Goal: Task Accomplishment & Management: Manage account settings

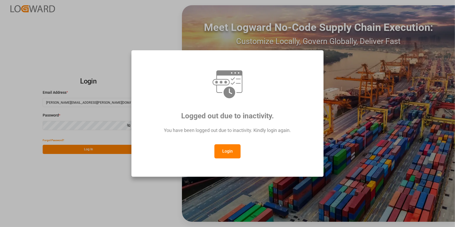
click at [233, 153] on button "Login" at bounding box center [228, 151] width 26 height 14
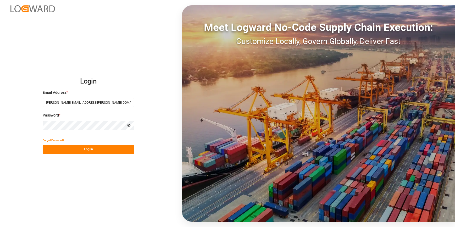
click at [107, 151] on button "Log In" at bounding box center [89, 149] width 92 height 9
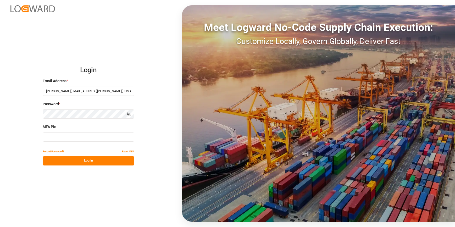
click at [90, 137] on input at bounding box center [89, 137] width 92 height 9
click at [90, 136] on input at bounding box center [89, 137] width 92 height 9
type input "126250"
click at [89, 163] on button "Log In" at bounding box center [89, 160] width 92 height 9
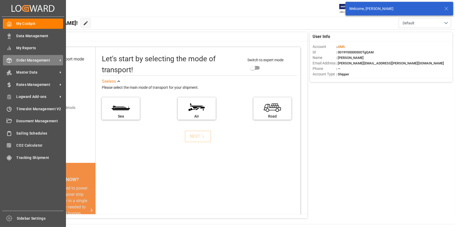
click at [32, 62] on span "Order Management" at bounding box center [37, 61] width 41 height 6
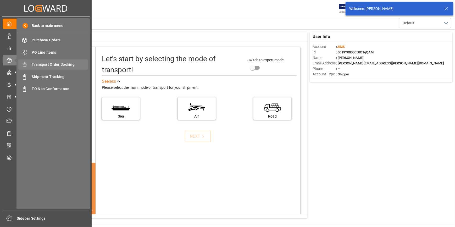
click at [57, 65] on span "Transport Order Booking" at bounding box center [60, 65] width 56 height 6
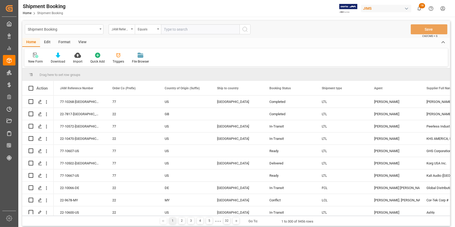
click at [170, 28] on input "text" at bounding box center [200, 29] width 79 height 10
type input "22-10156-CN"
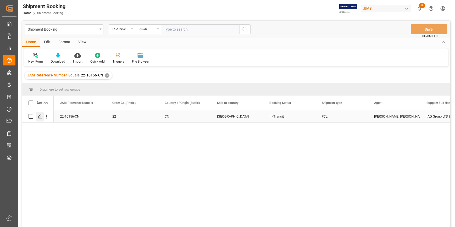
click at [40, 117] on polygon "Press SPACE to select this row." at bounding box center [40, 116] width 3 height 3
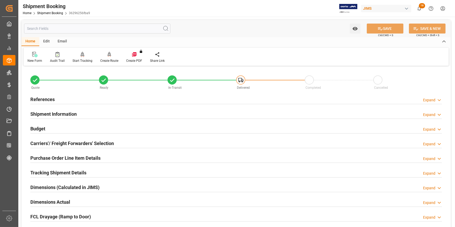
click at [112, 101] on div "References Expand" at bounding box center [236, 99] width 412 height 10
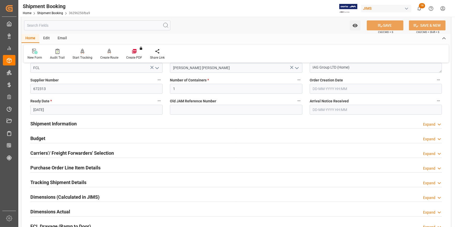
click at [77, 136] on div "Budget Expand" at bounding box center [236, 138] width 412 height 10
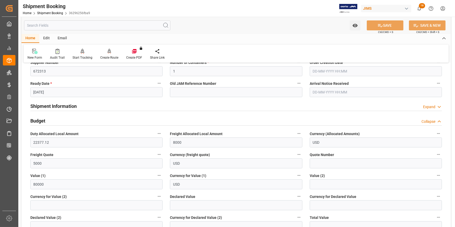
scroll to position [119, 0]
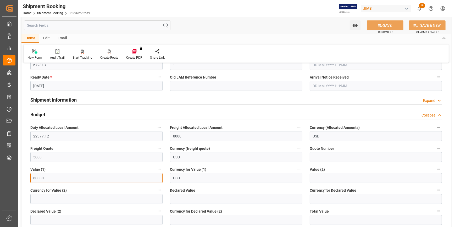
drag, startPoint x: 53, startPoint y: 178, endPoint x: 31, endPoint y: 176, distance: 21.8
click at [31, 176] on input "80000" at bounding box center [96, 178] width 132 height 10
type input "68450"
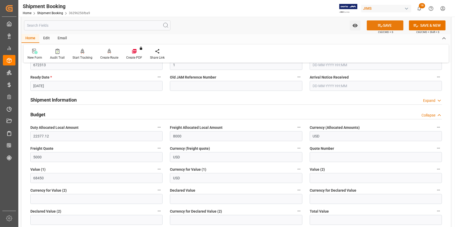
click at [383, 26] on button "SAVE" at bounding box center [385, 25] width 37 height 10
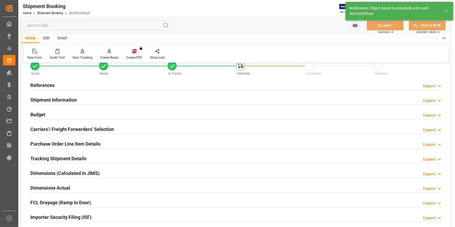
scroll to position [38, 0]
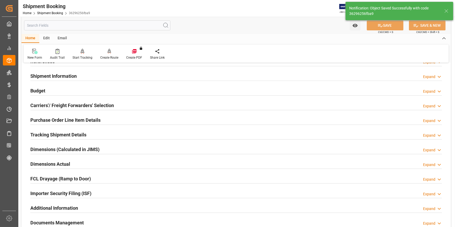
click at [115, 132] on div "Tracking Shipment Details Expand" at bounding box center [236, 134] width 412 height 10
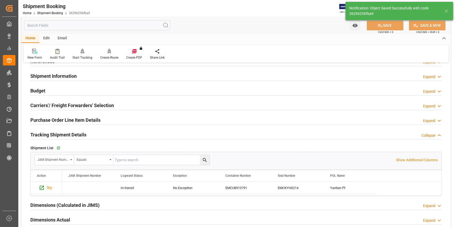
scroll to position [62, 0]
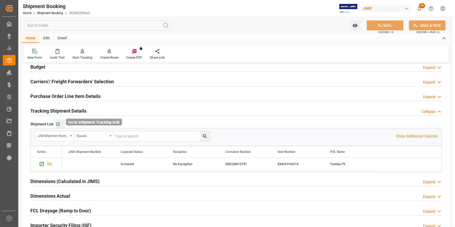
click at [59, 123] on icon "button" at bounding box center [58, 124] width 4 height 4
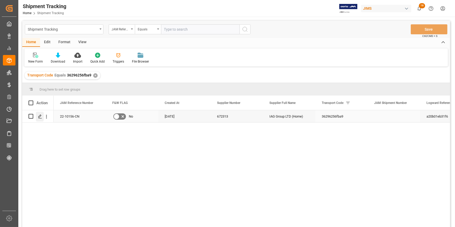
click at [41, 116] on icon "Press SPACE to select this row." at bounding box center [40, 117] width 4 height 4
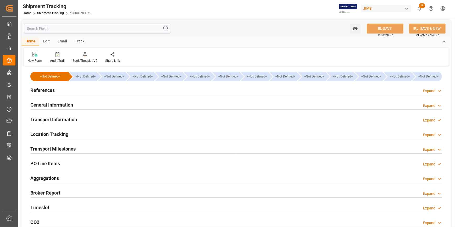
type input "17-07-2025"
click at [78, 92] on div "References Expand" at bounding box center [236, 90] width 412 height 10
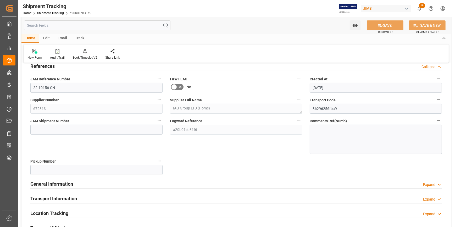
scroll to position [24, 0]
click at [68, 130] on input at bounding box center [96, 130] width 132 height 10
paste input "72646"
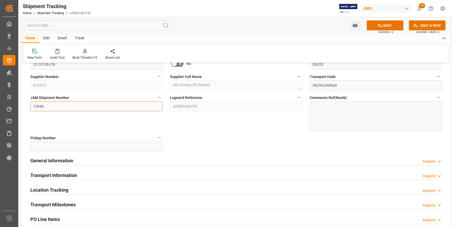
type input "72646"
click at [141, 161] on div "General Information Expand" at bounding box center [236, 160] width 412 height 10
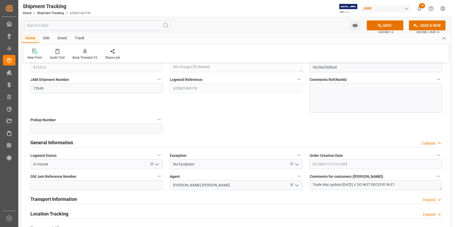
scroll to position [119, 0]
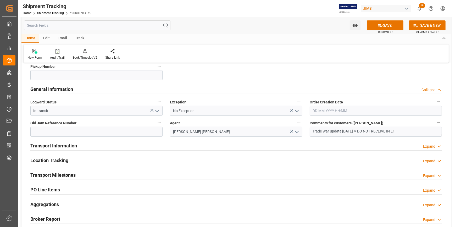
click at [157, 145] on div "Transport Information Expand" at bounding box center [236, 145] width 412 height 10
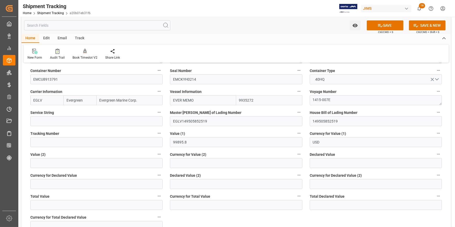
scroll to position [262, 0]
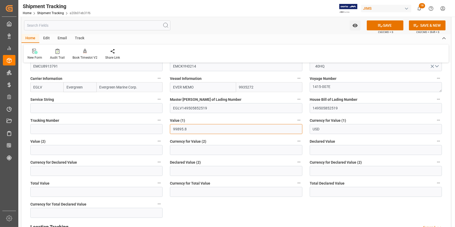
drag, startPoint x: 188, startPoint y: 129, endPoint x: 172, endPoint y: 129, distance: 16.2
click at [172, 129] on input "99895.8" at bounding box center [236, 129] width 132 height 10
type input "68450"
click at [389, 26] on button "SAVE" at bounding box center [385, 25] width 37 height 10
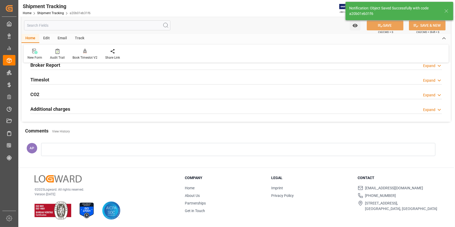
scroll to position [0, 0]
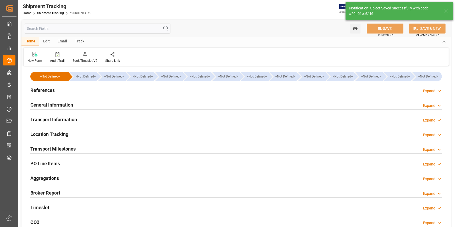
click at [110, 152] on div "Transport Milestones Expand" at bounding box center [236, 149] width 412 height 10
